Goal: Task Accomplishment & Management: Manage account settings

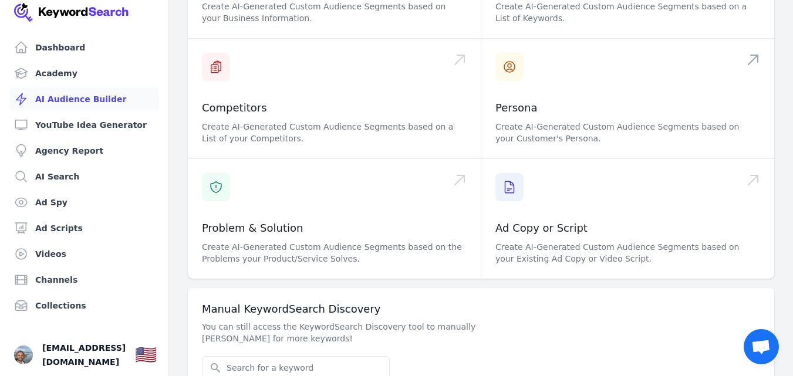
scroll to position [231, 0]
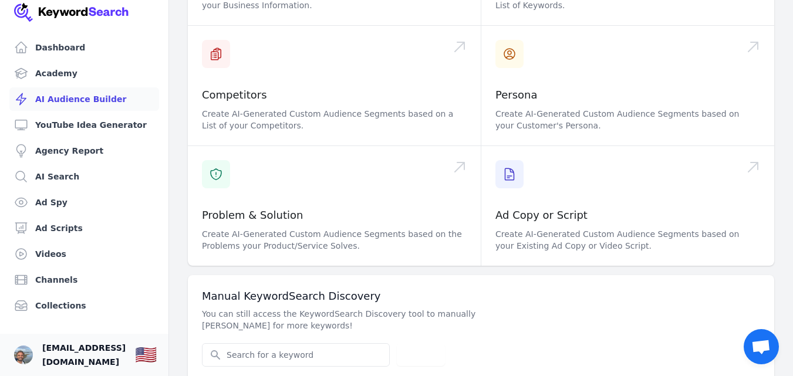
click at [66, 348] on span "[EMAIL_ADDRESS][DOMAIN_NAME]" at bounding box center [83, 355] width 83 height 28
click at [18, 347] on img "Open user button" at bounding box center [23, 355] width 19 height 19
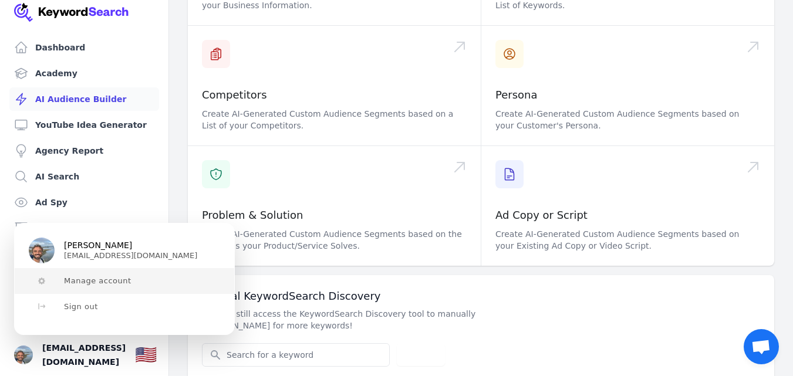
click at [93, 285] on span "Manage account" at bounding box center [98, 281] width 68 height 9
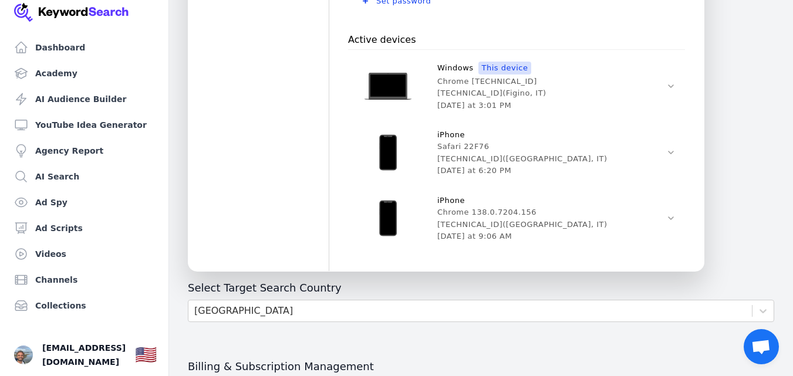
scroll to position [620, 0]
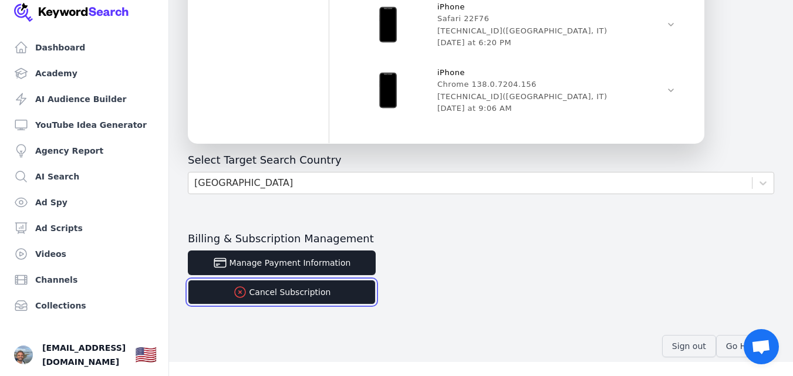
click at [304, 295] on button "Cancel Subscription" at bounding box center [282, 292] width 188 height 25
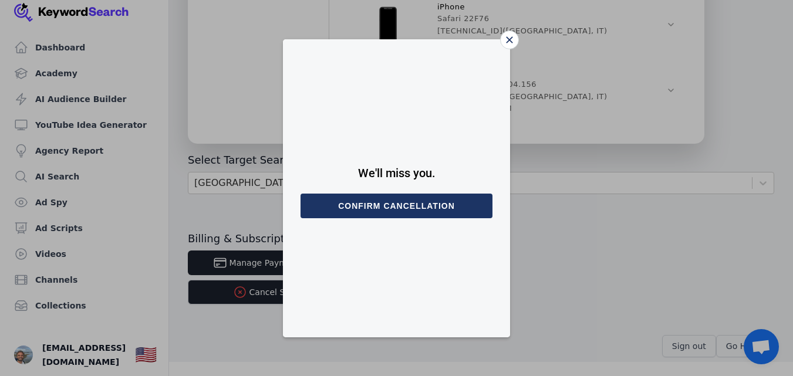
click at [406, 211] on button "Confirm cancellation" at bounding box center [397, 206] width 192 height 25
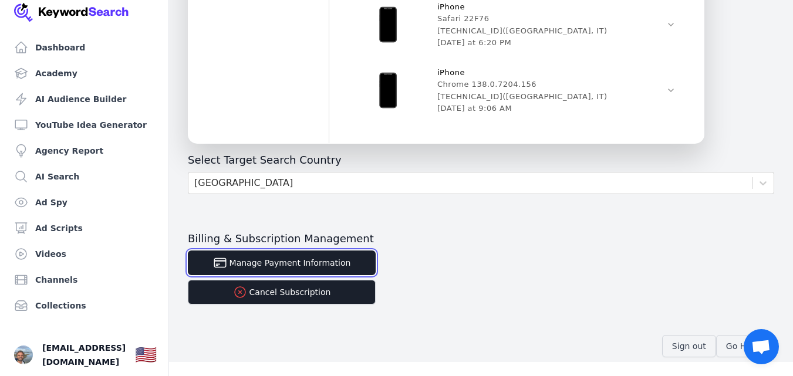
click at [318, 262] on button "Manage Payment Information" at bounding box center [282, 263] width 188 height 25
